Goal: Find specific page/section: Find specific page/section

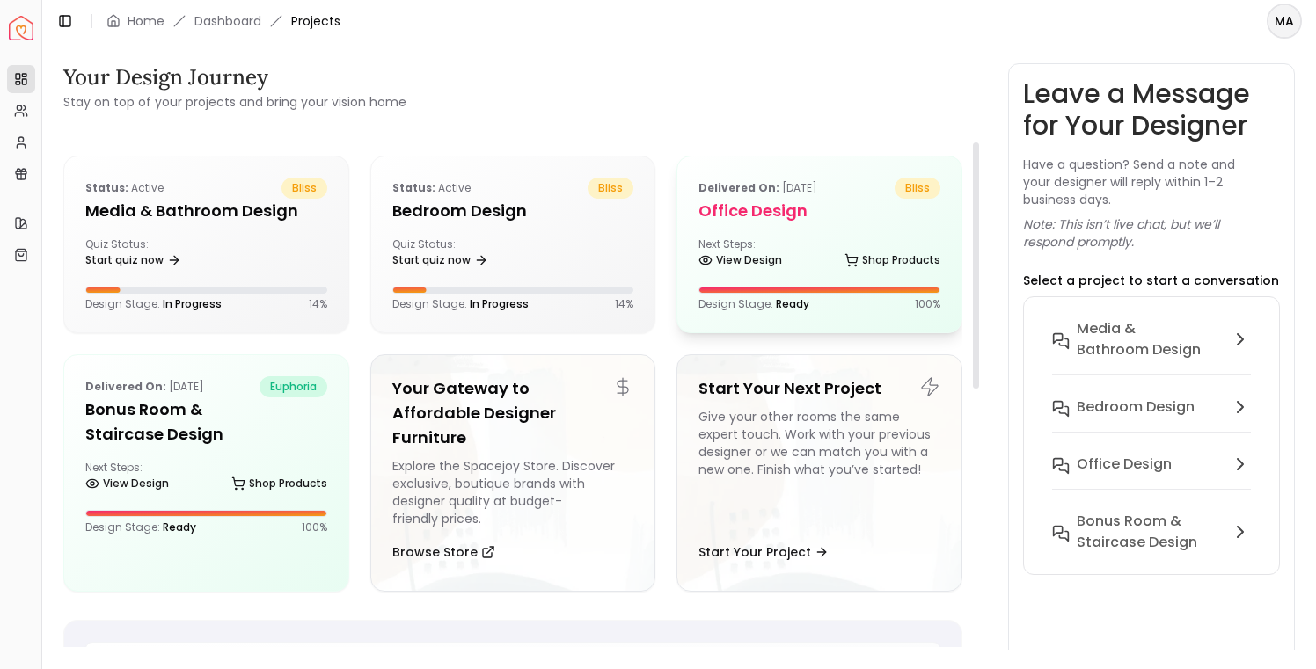
click at [803, 239] on div "Next Steps: View Design Shop Products" at bounding box center [819, 254] width 242 height 35
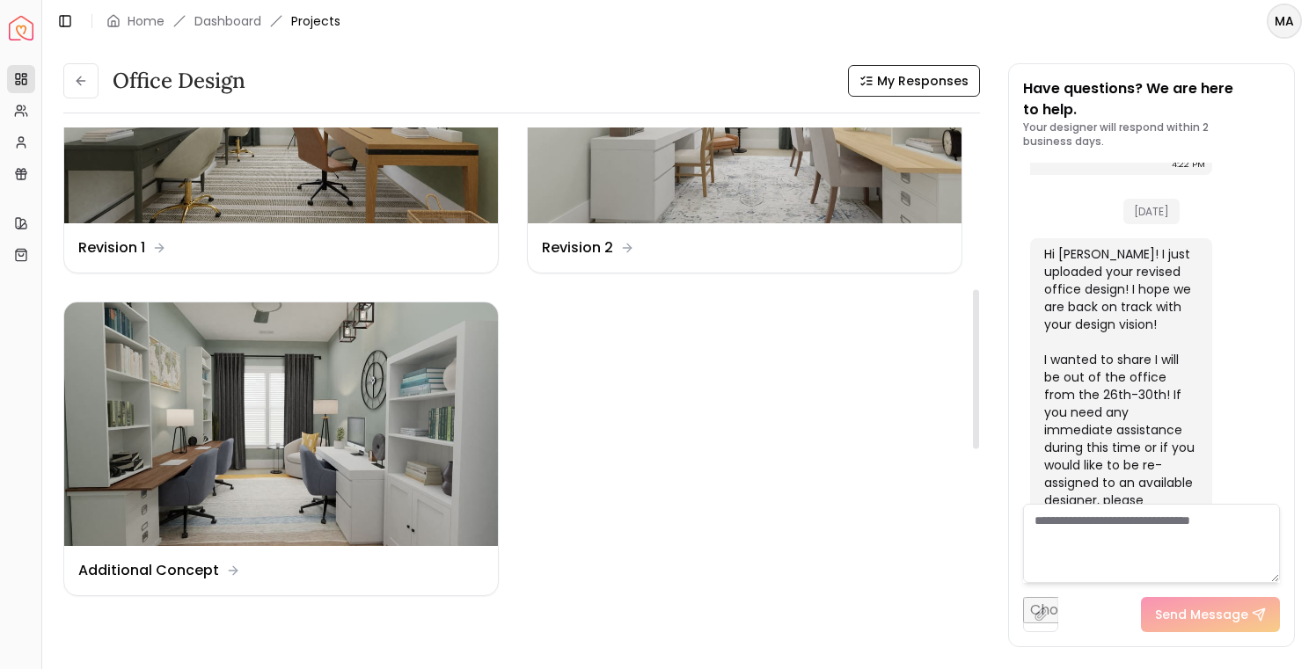
scroll to position [532, 0]
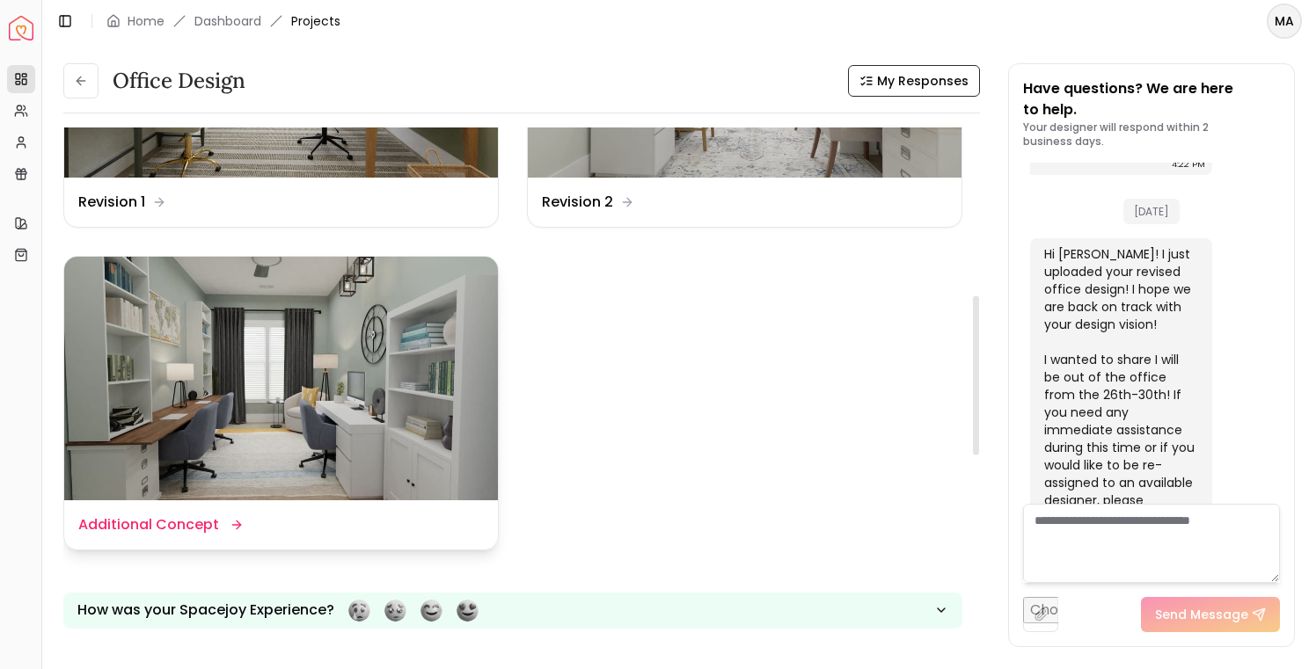
click at [350, 383] on img at bounding box center [281, 379] width 434 height 244
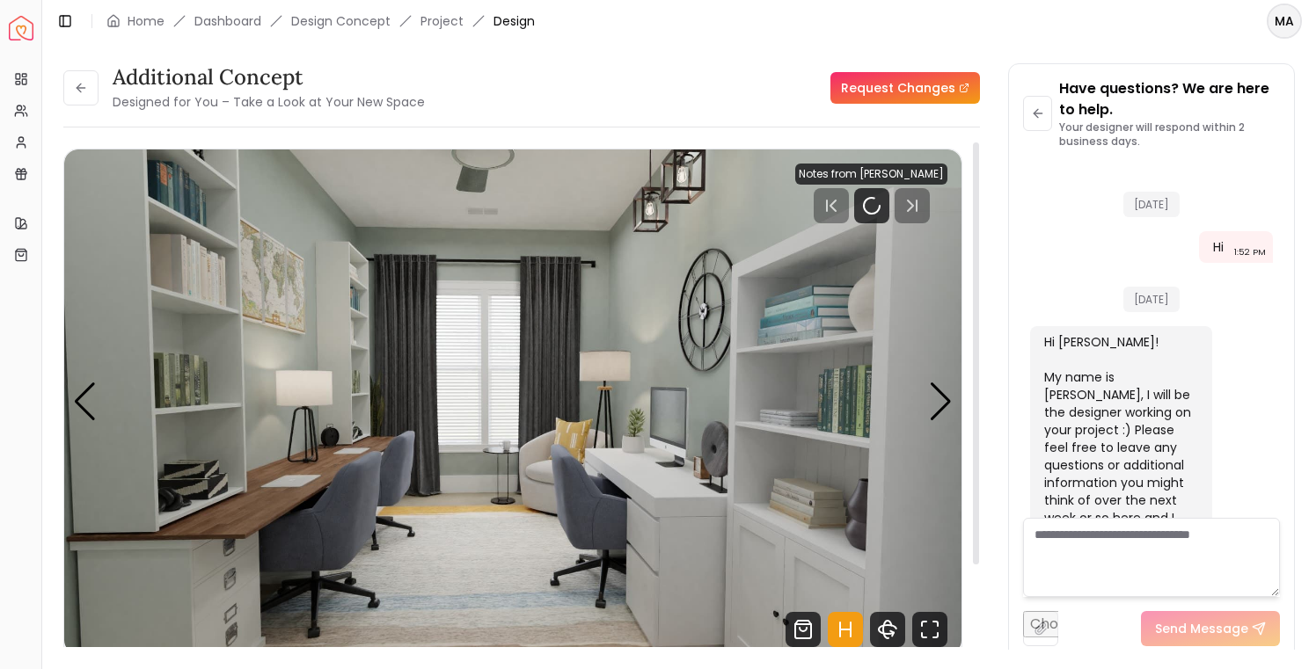
scroll to position [1492, 0]
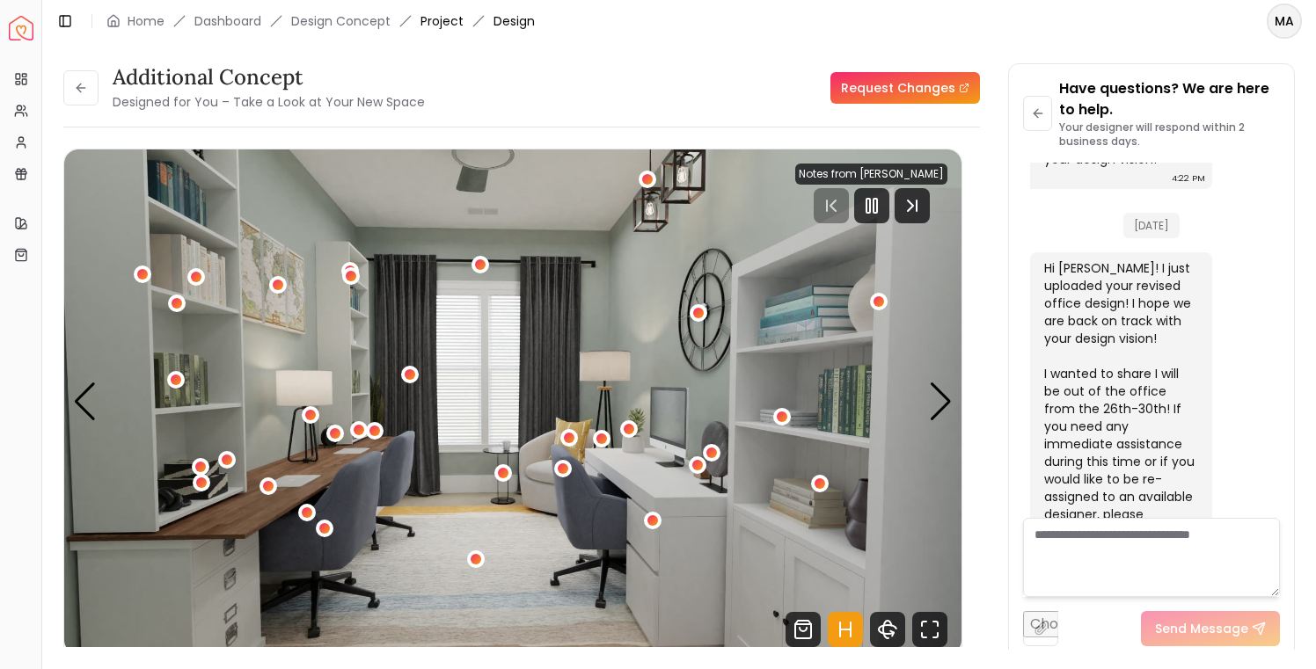
click at [442, 24] on link "Project" at bounding box center [441, 21] width 43 height 18
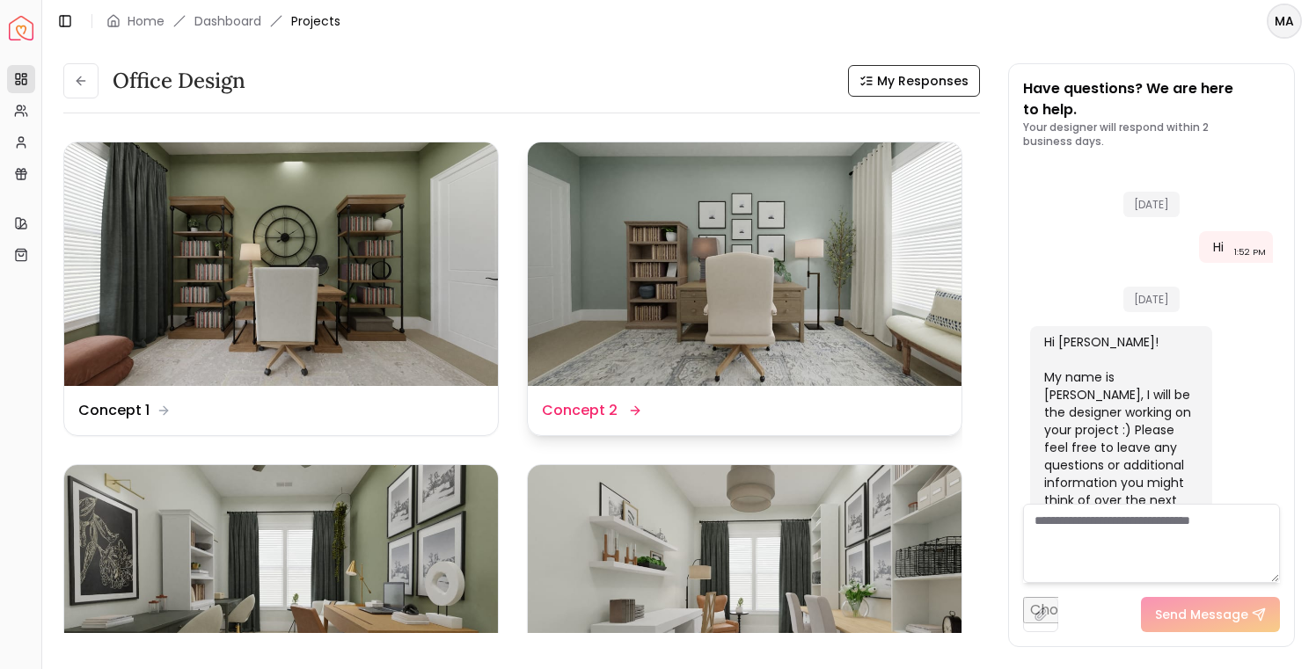
scroll to position [1506, 0]
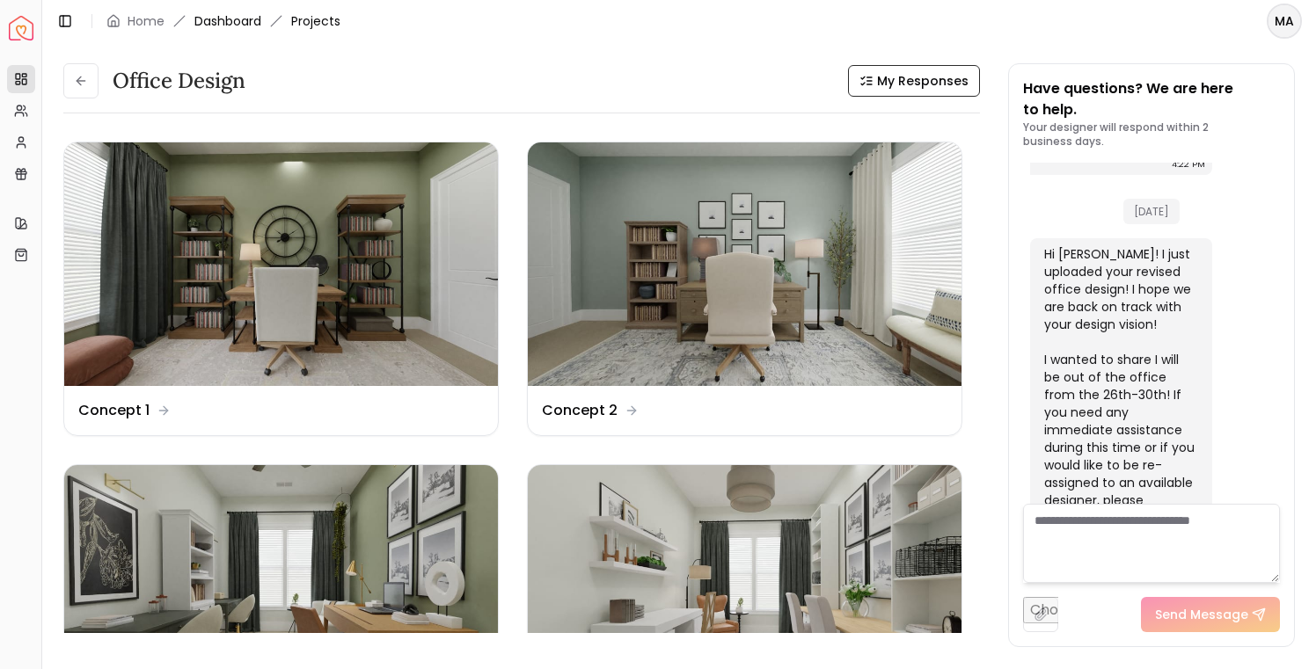
click at [229, 20] on link "Dashboard" at bounding box center [227, 21] width 67 height 18
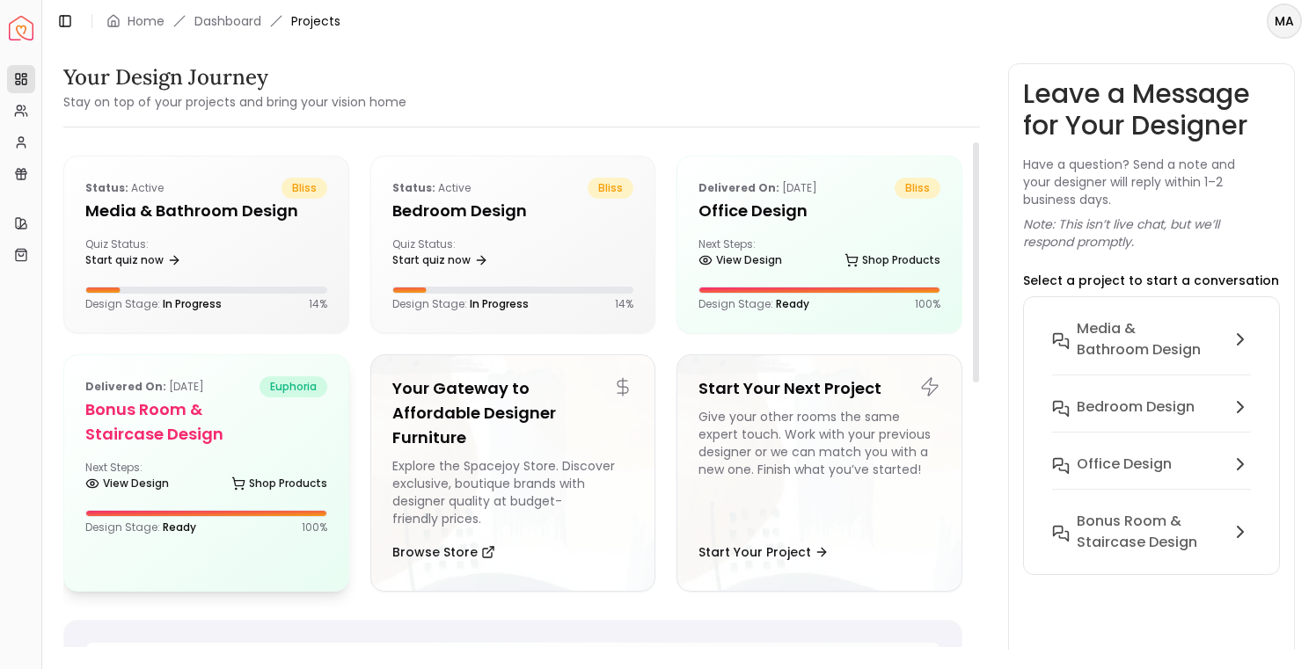
click at [208, 455] on div "Delivered on: Aug 18, 2024 euphoria Bonus Room & Staircase Design Next Steps: V…" at bounding box center [206, 455] width 284 height 201
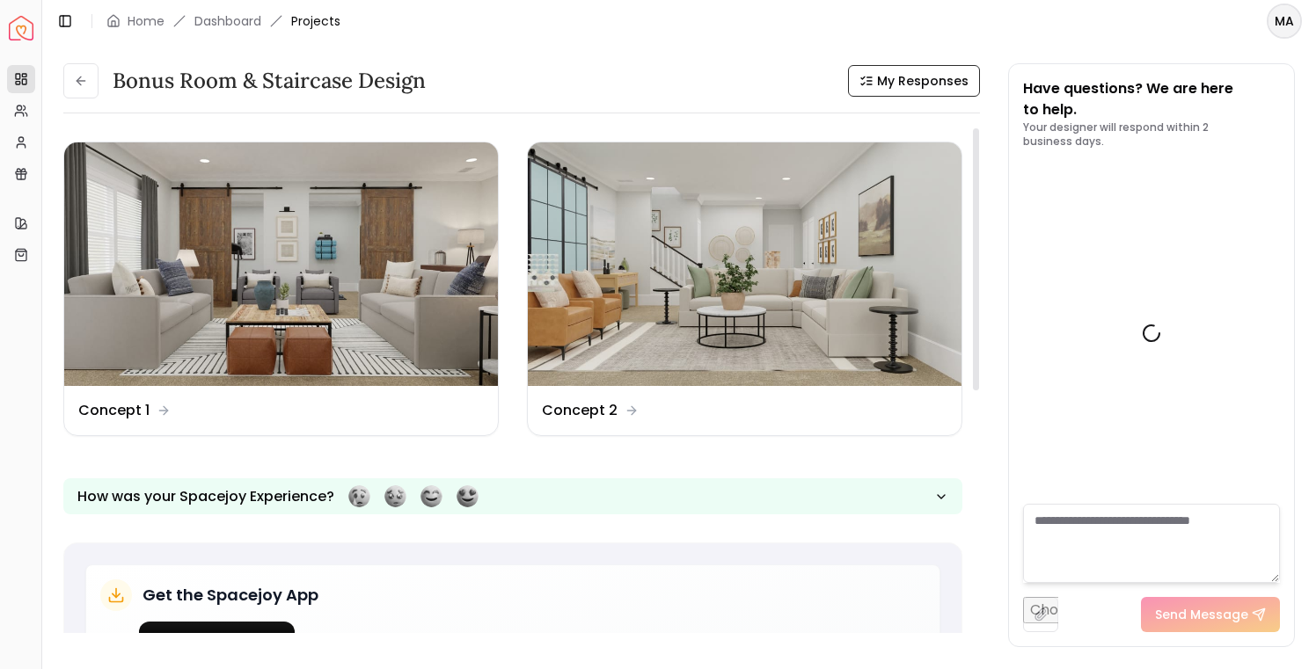
scroll to position [1770, 0]
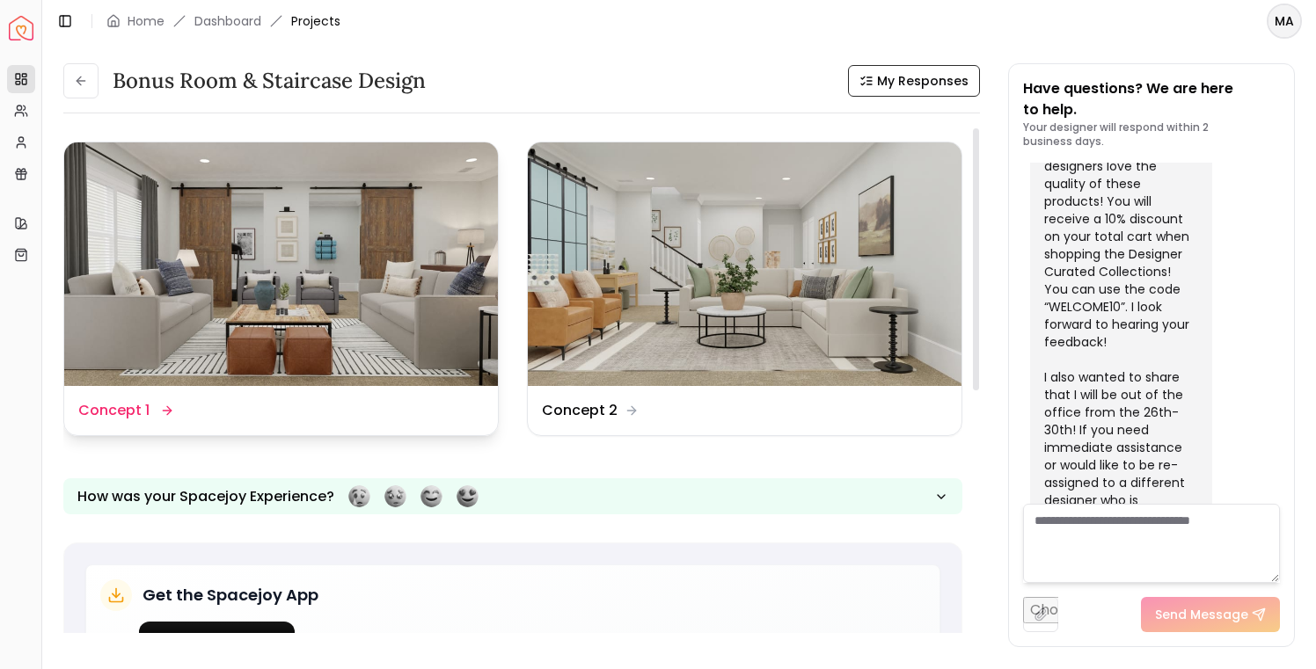
click at [321, 240] on img at bounding box center [281, 264] width 434 height 244
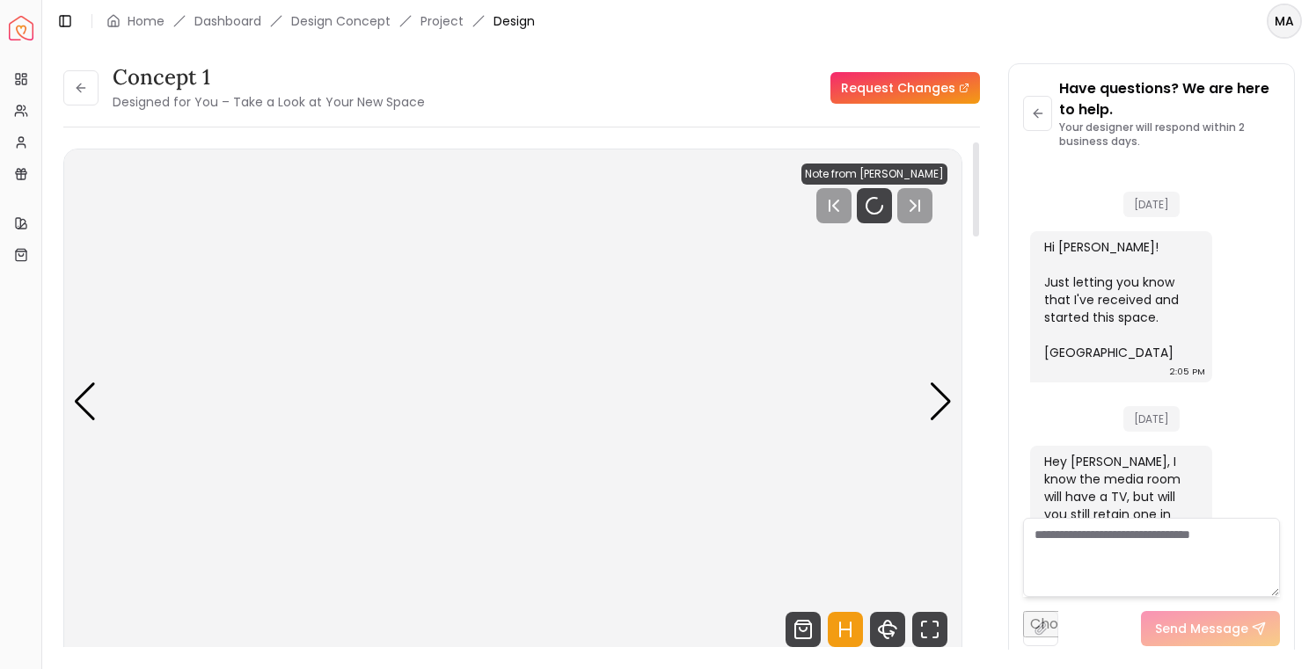
scroll to position [1756, 0]
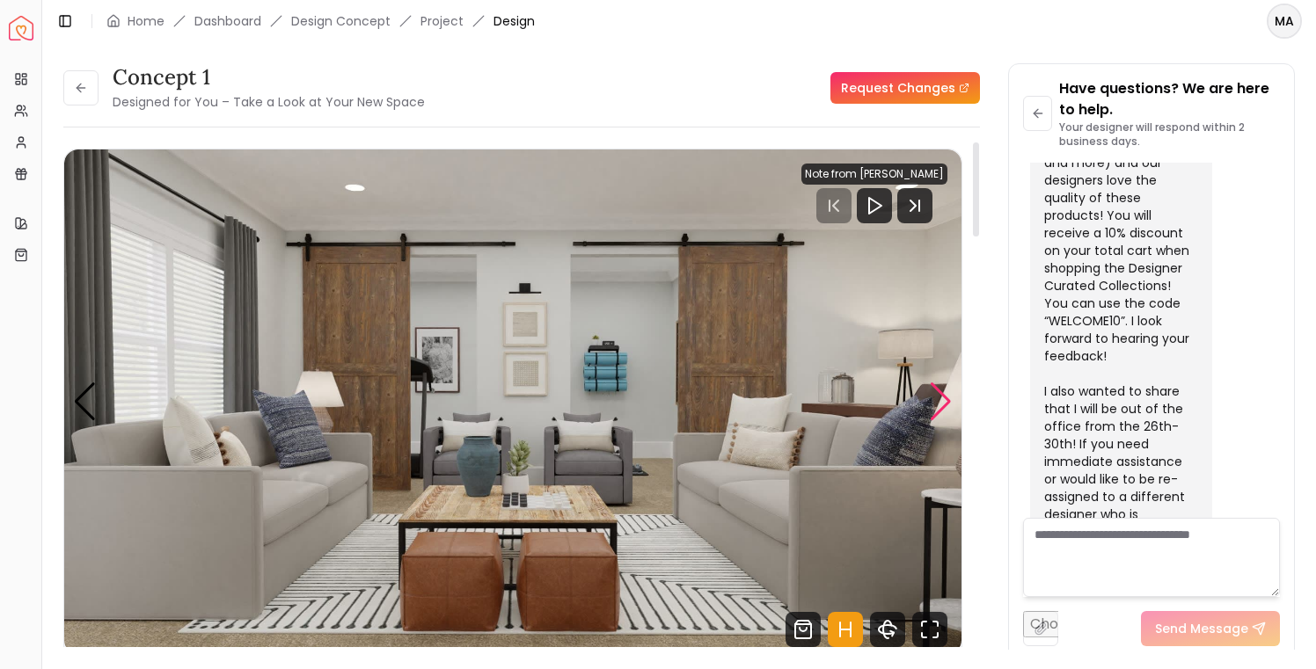
click at [936, 405] on div "Next slide" at bounding box center [941, 402] width 24 height 39
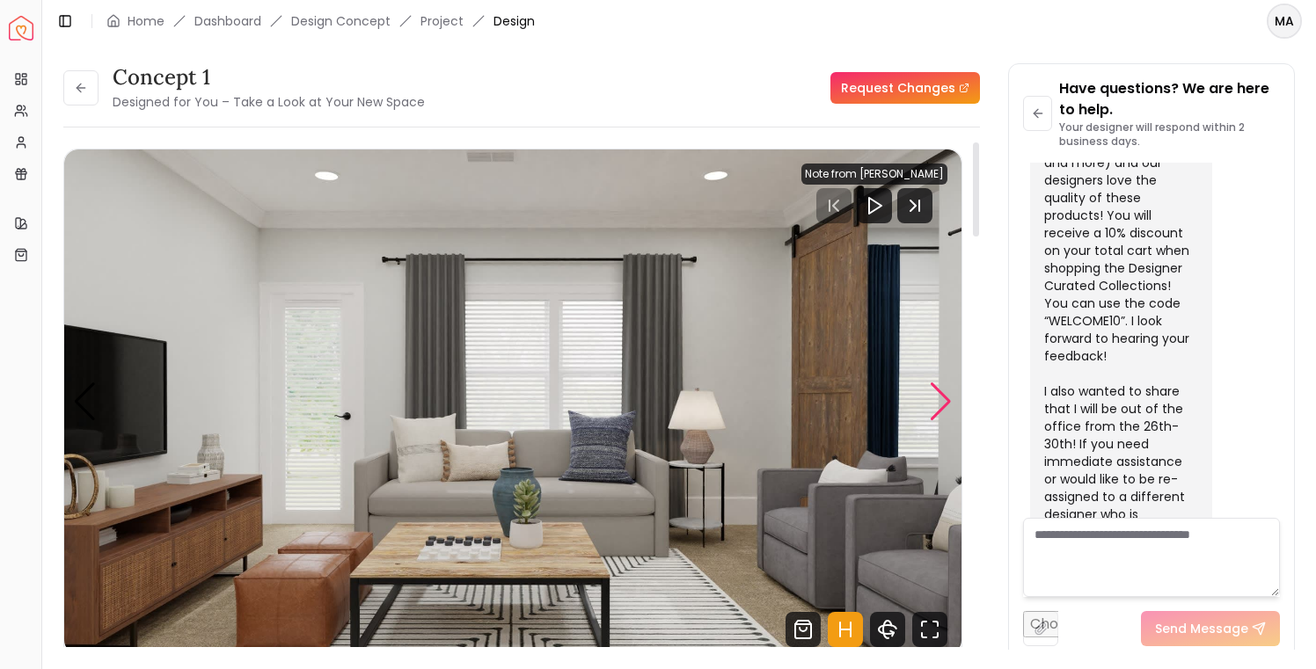
click at [936, 405] on div "Next slide" at bounding box center [941, 402] width 24 height 39
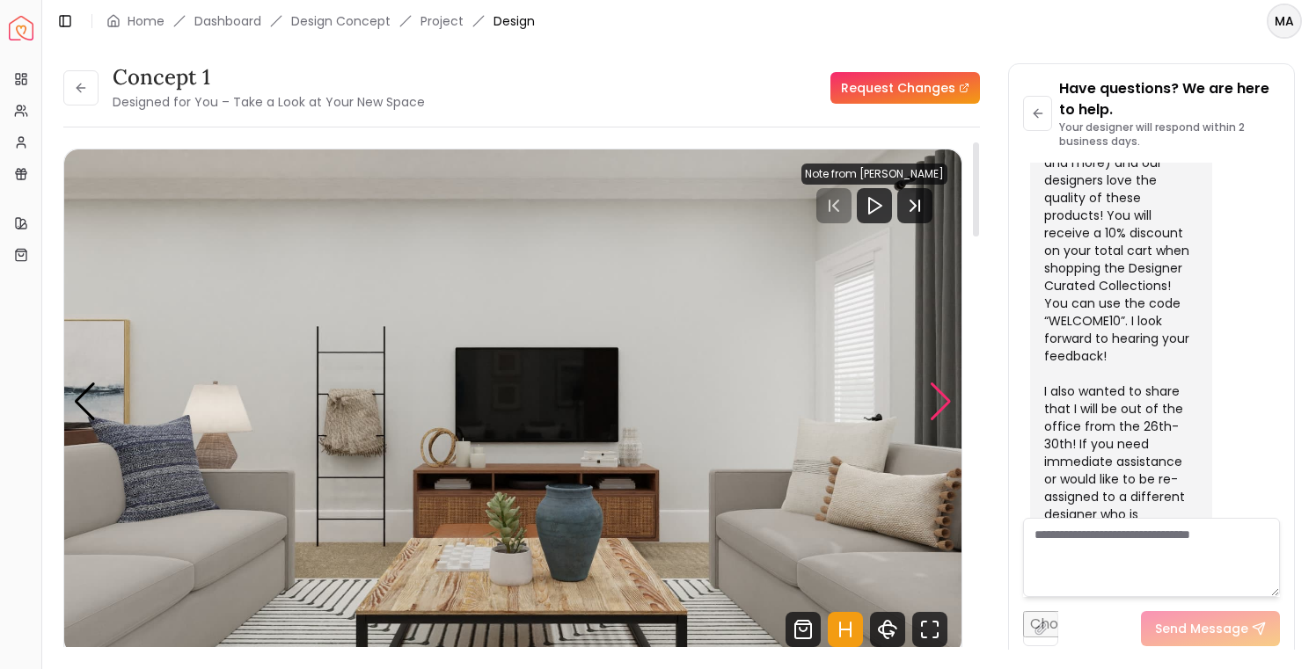
click at [936, 405] on div "Next slide" at bounding box center [941, 402] width 24 height 39
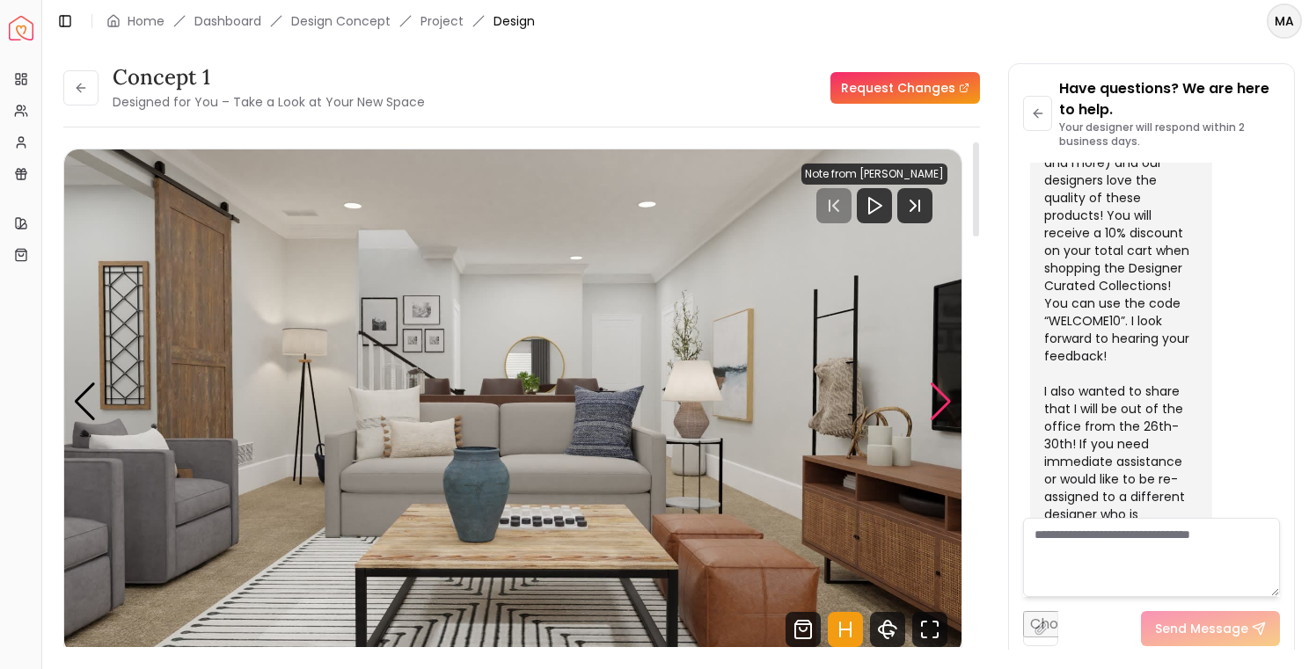
click at [936, 405] on div "Next slide" at bounding box center [941, 402] width 24 height 39
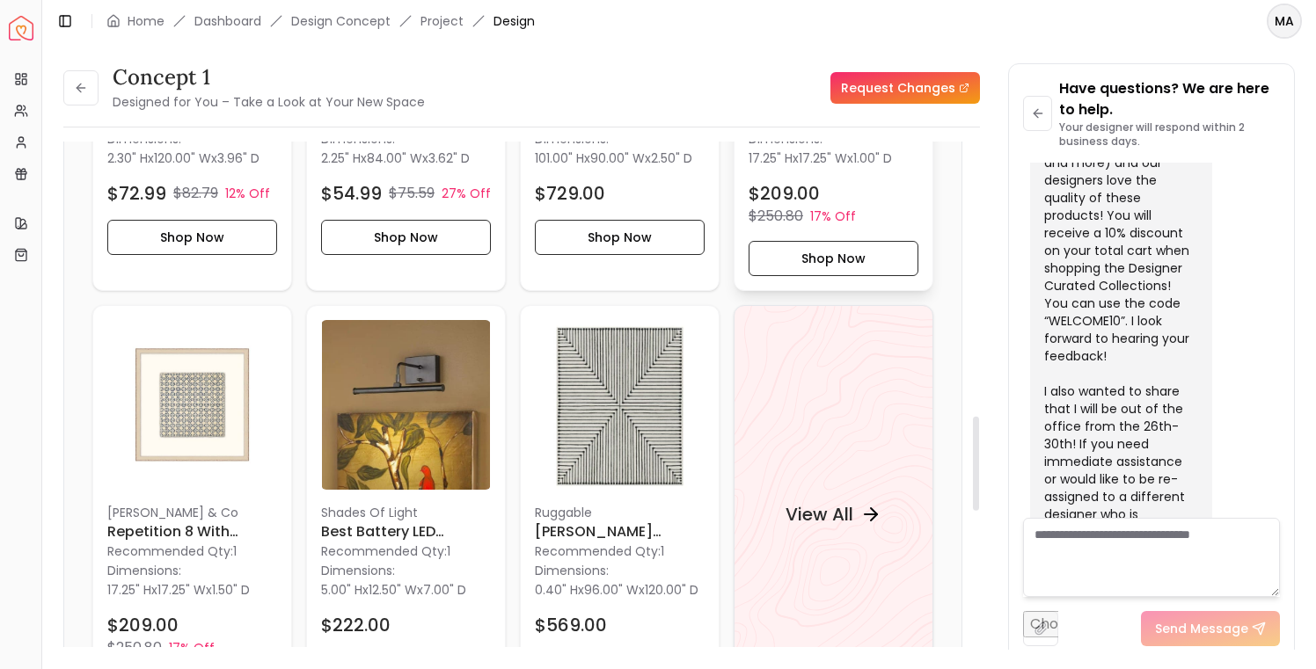
scroll to position [1699, 0]
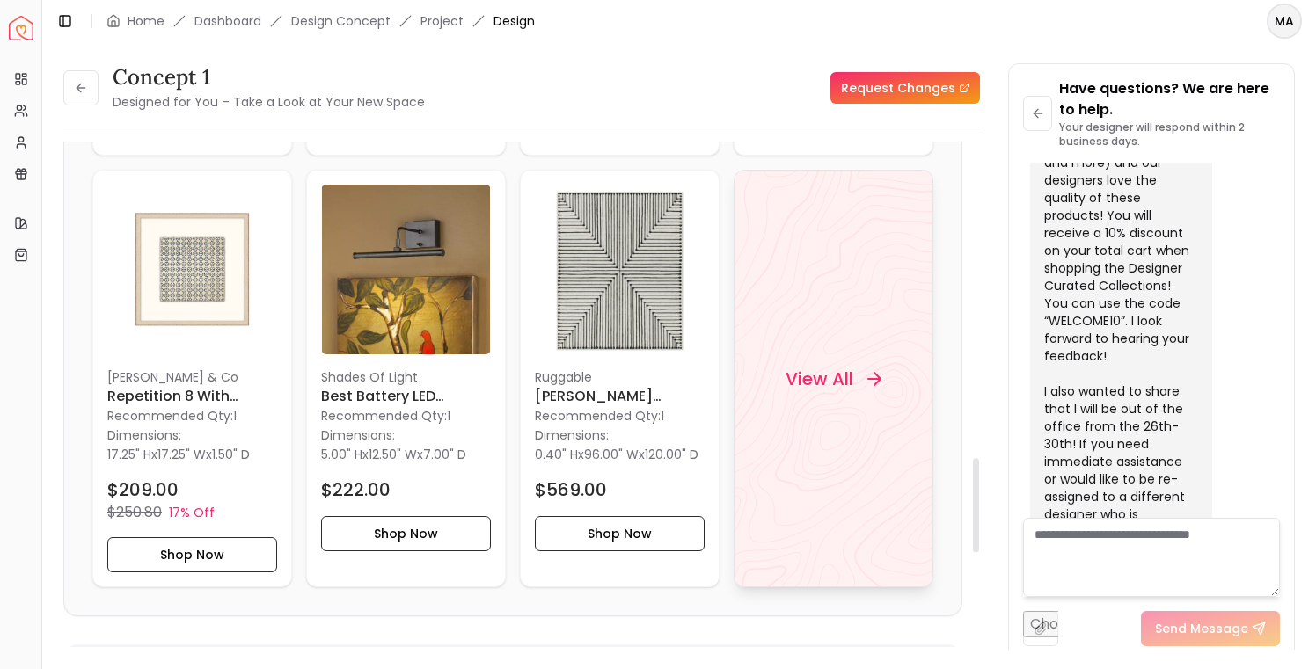
click at [850, 379] on h4 "View All" at bounding box center [819, 378] width 68 height 25
